Goal: Check status

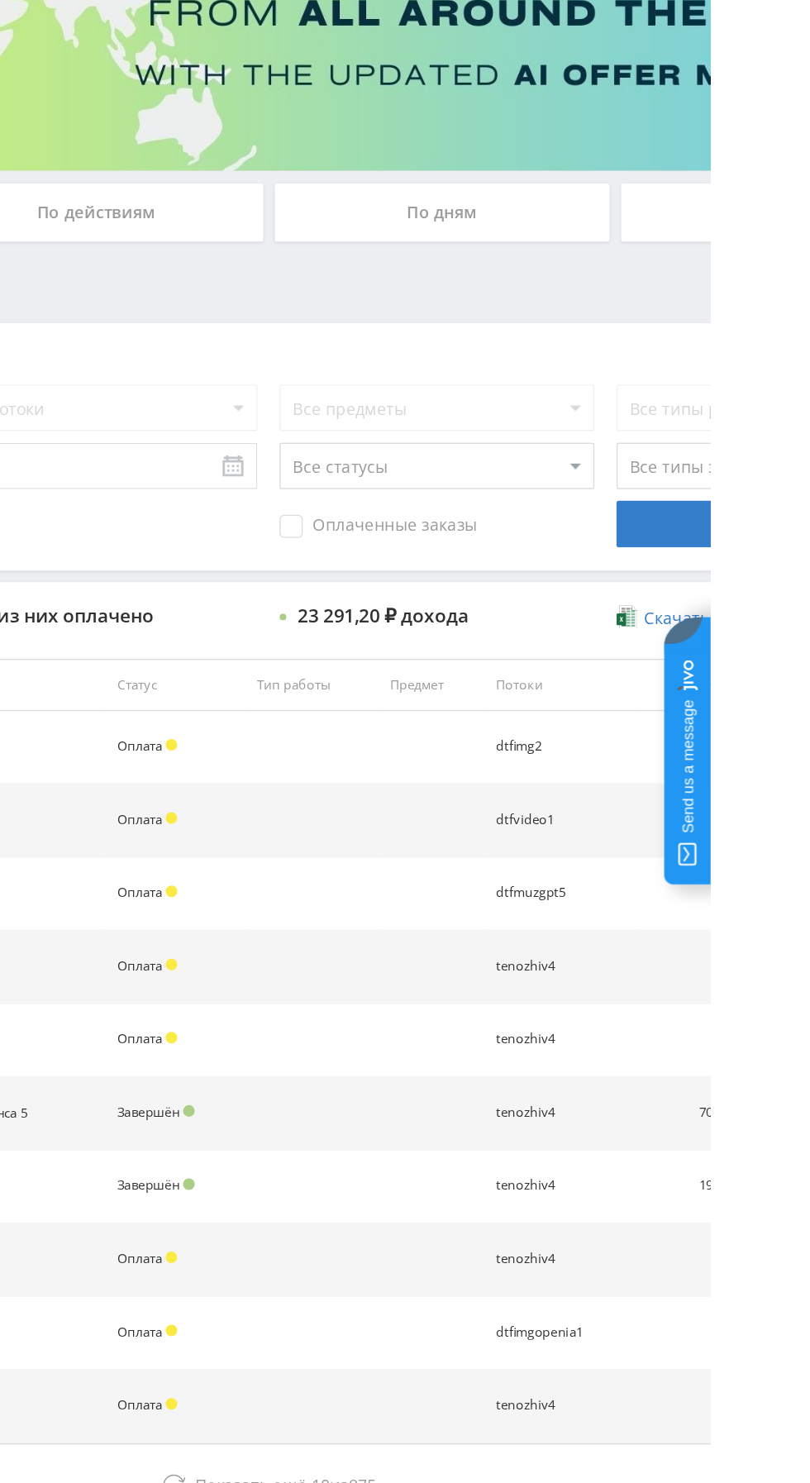
click at [640, 367] on div "По дням" at bounding box center [619, 358] width 238 height 41
click at [0, 0] on input "По дням" at bounding box center [0, 0] width 0 height 0
